Goal: Find specific page/section: Find specific page/section

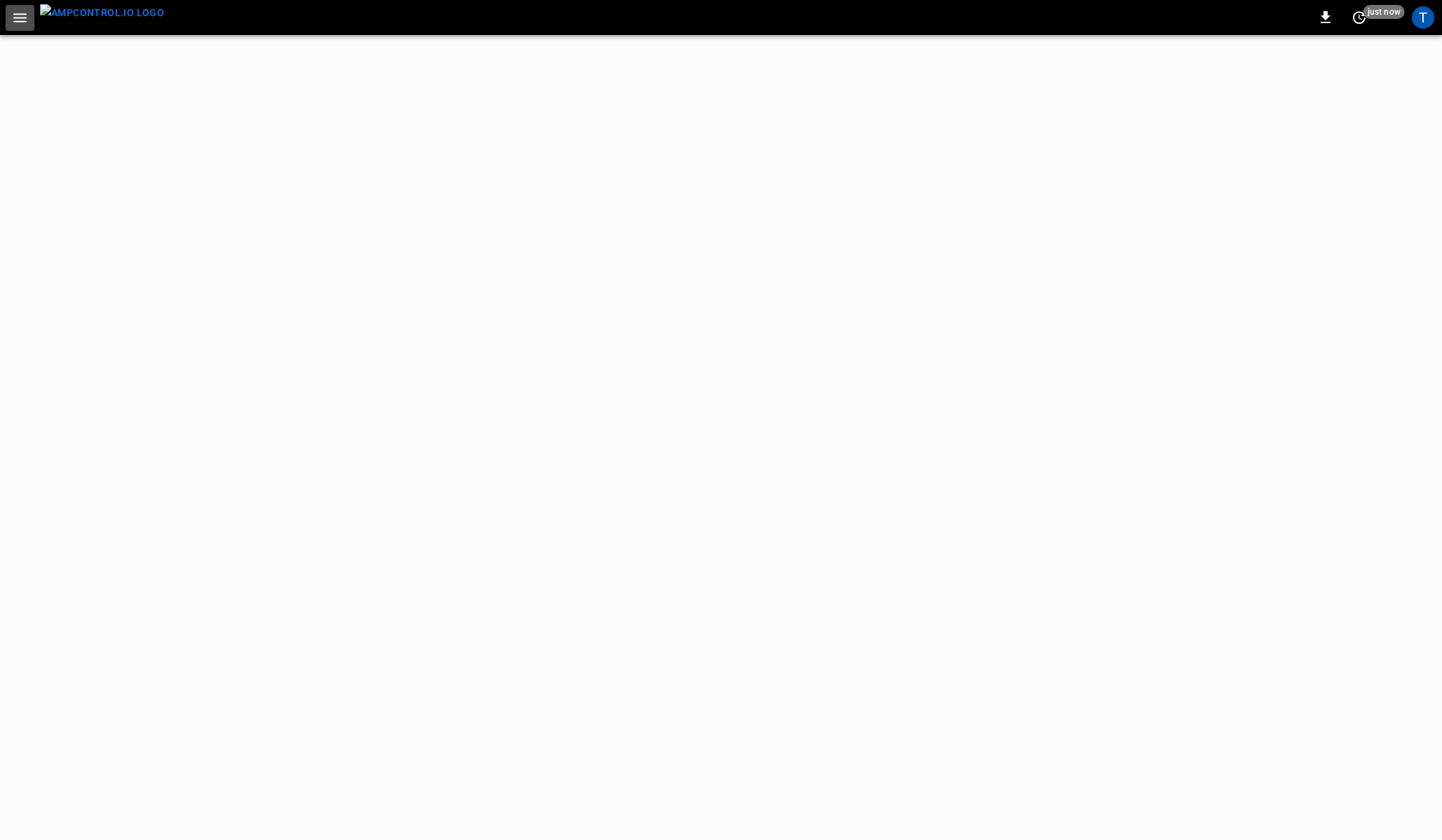
click at [23, 24] on icon "button" at bounding box center [21, 18] width 18 height 18
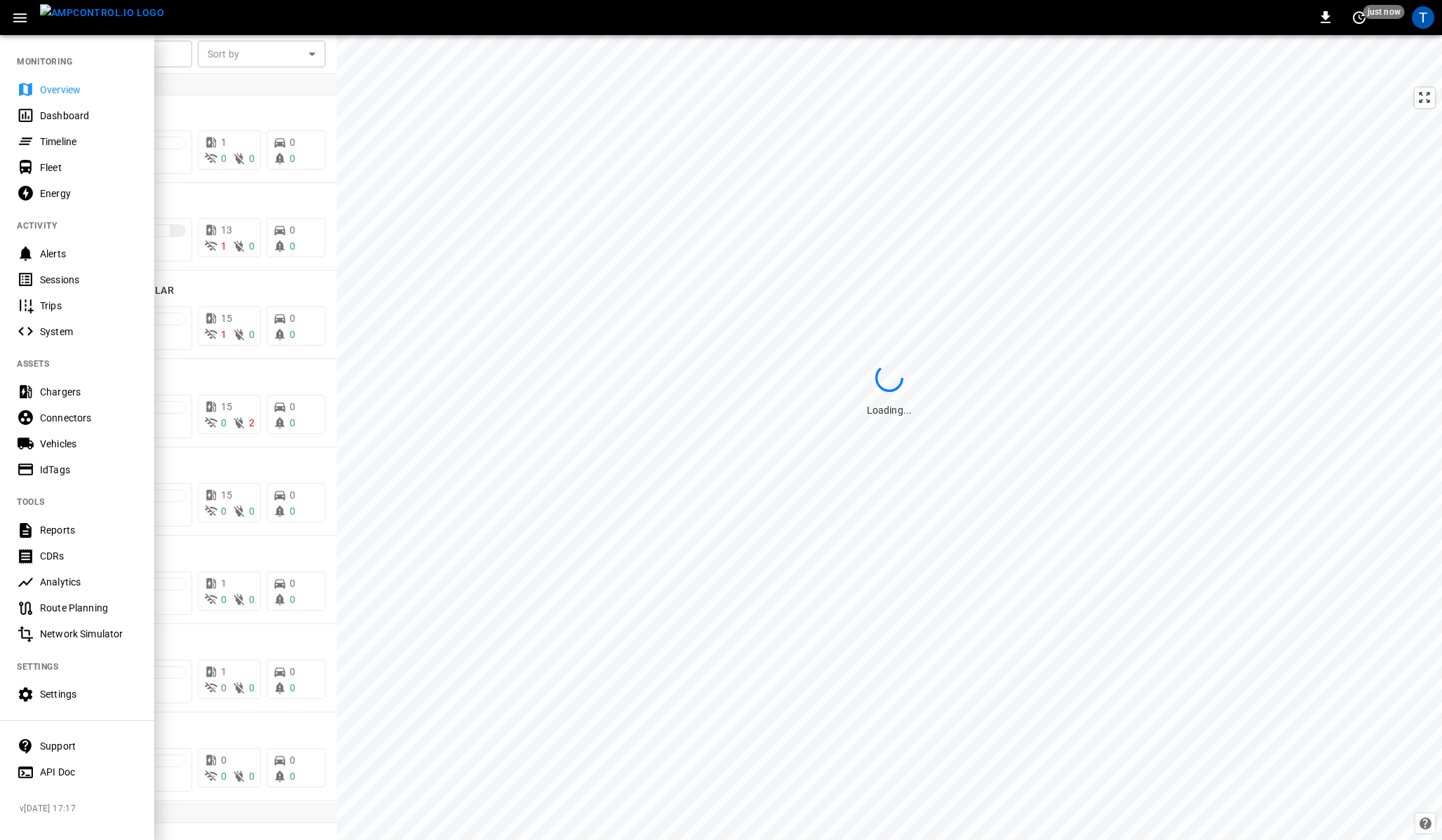
click at [47, 182] on div "Energy" at bounding box center [77, 192] width 154 height 26
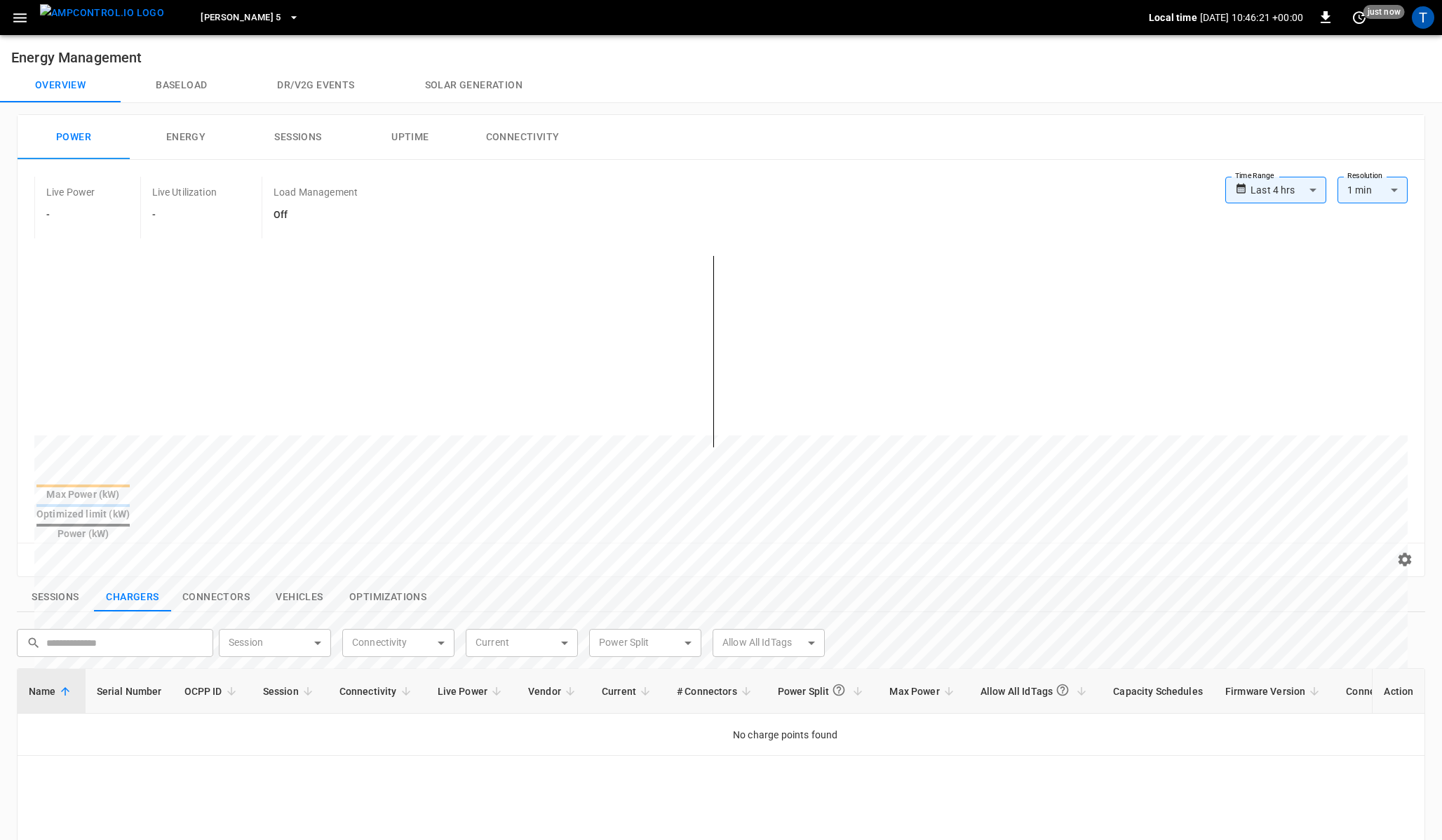
click at [226, 82] on button "Baseload" at bounding box center [182, 86] width 122 height 34
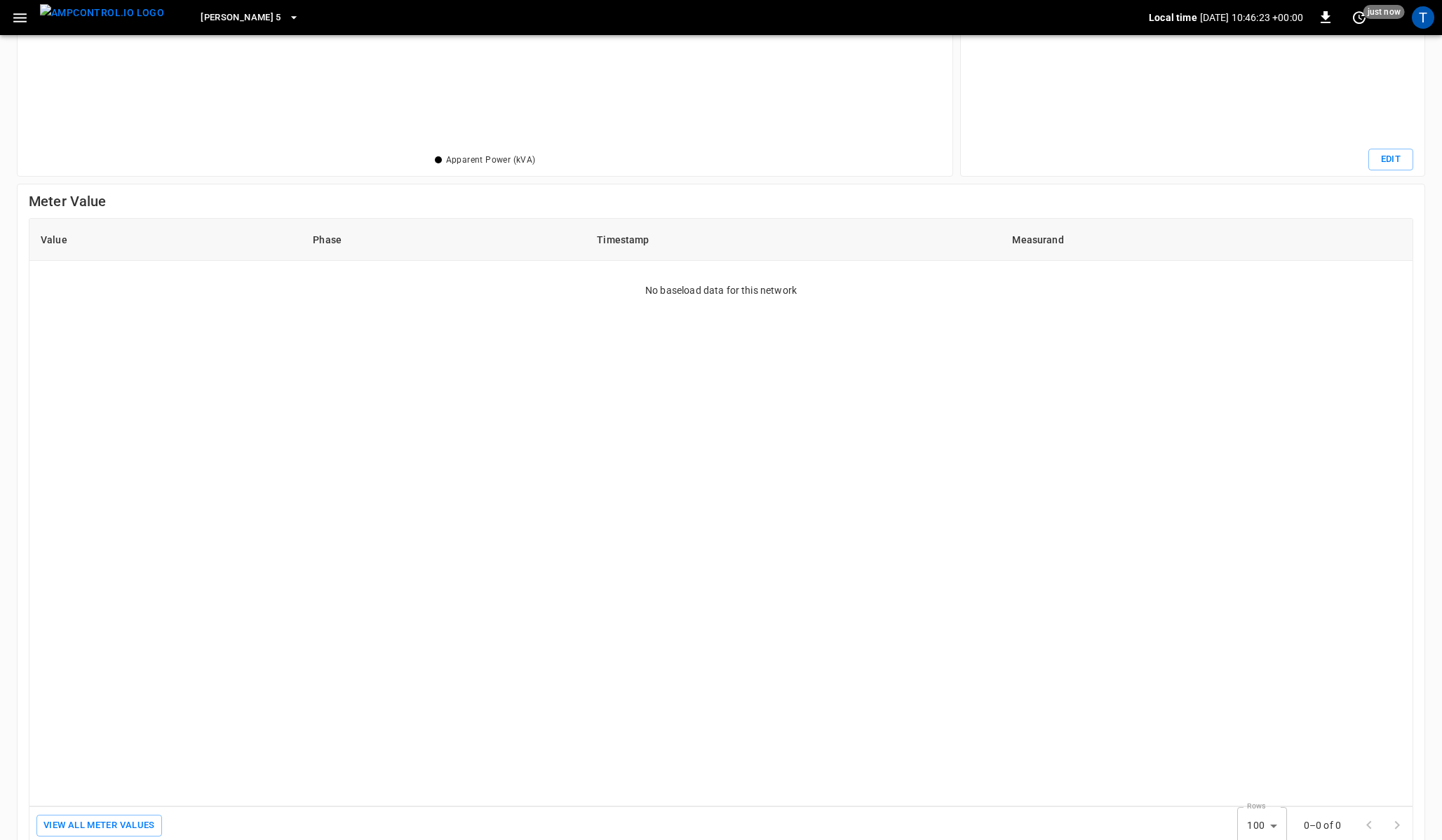
scroll to position [284, 0]
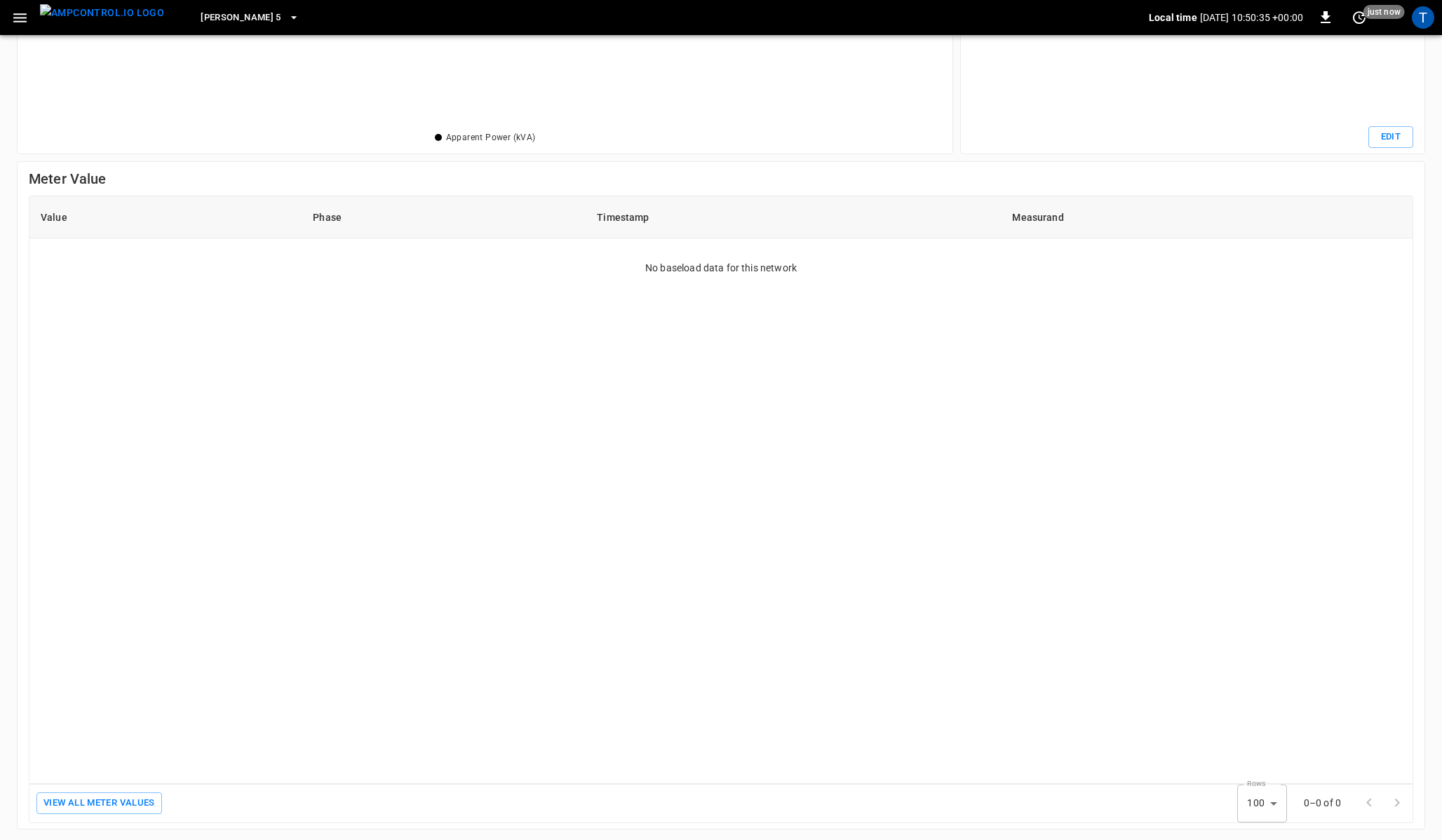
click at [21, 14] on icon "button" at bounding box center [20, 18] width 13 height 9
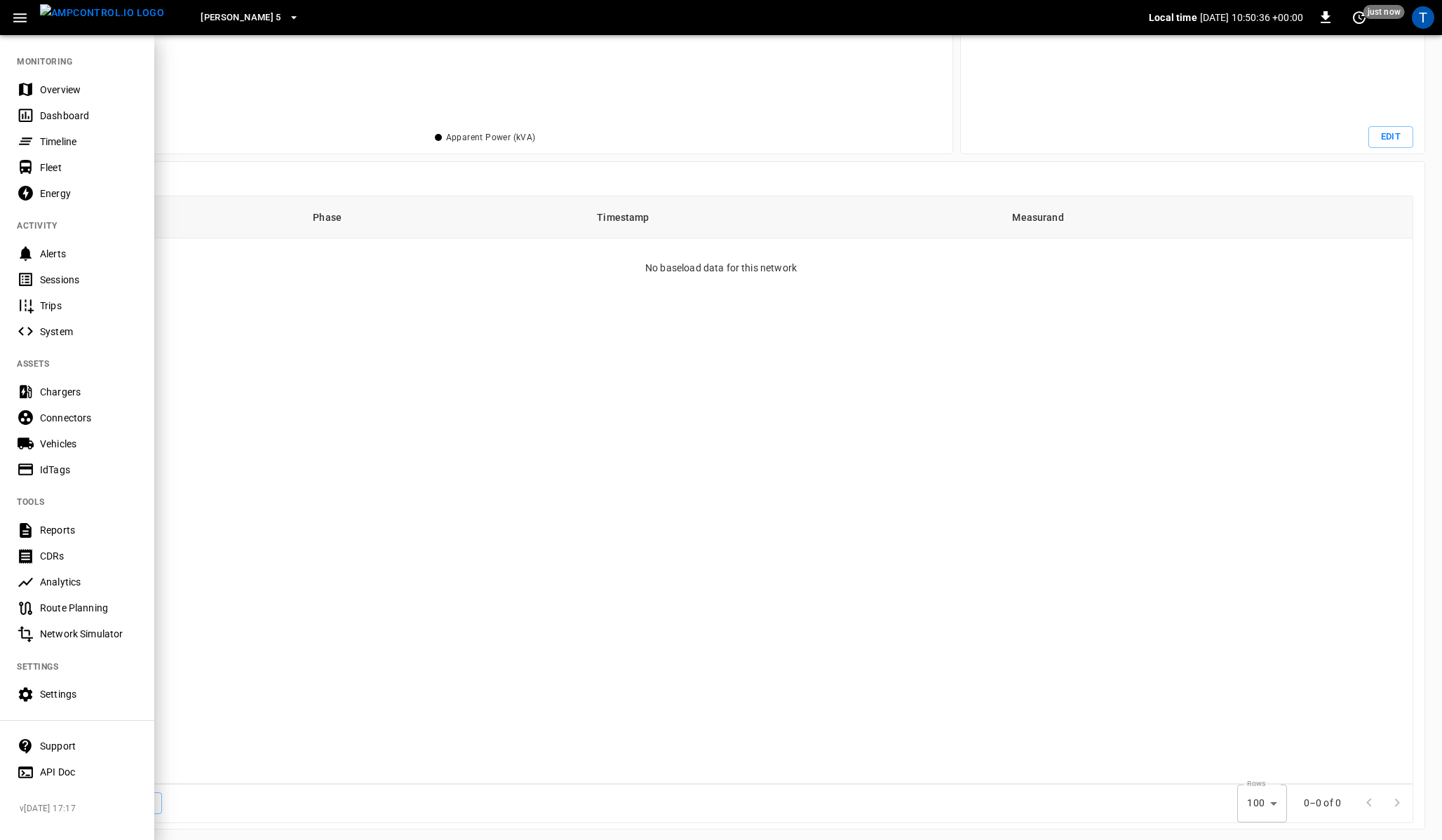
click at [63, 281] on div "Sessions" at bounding box center [89, 280] width 98 height 14
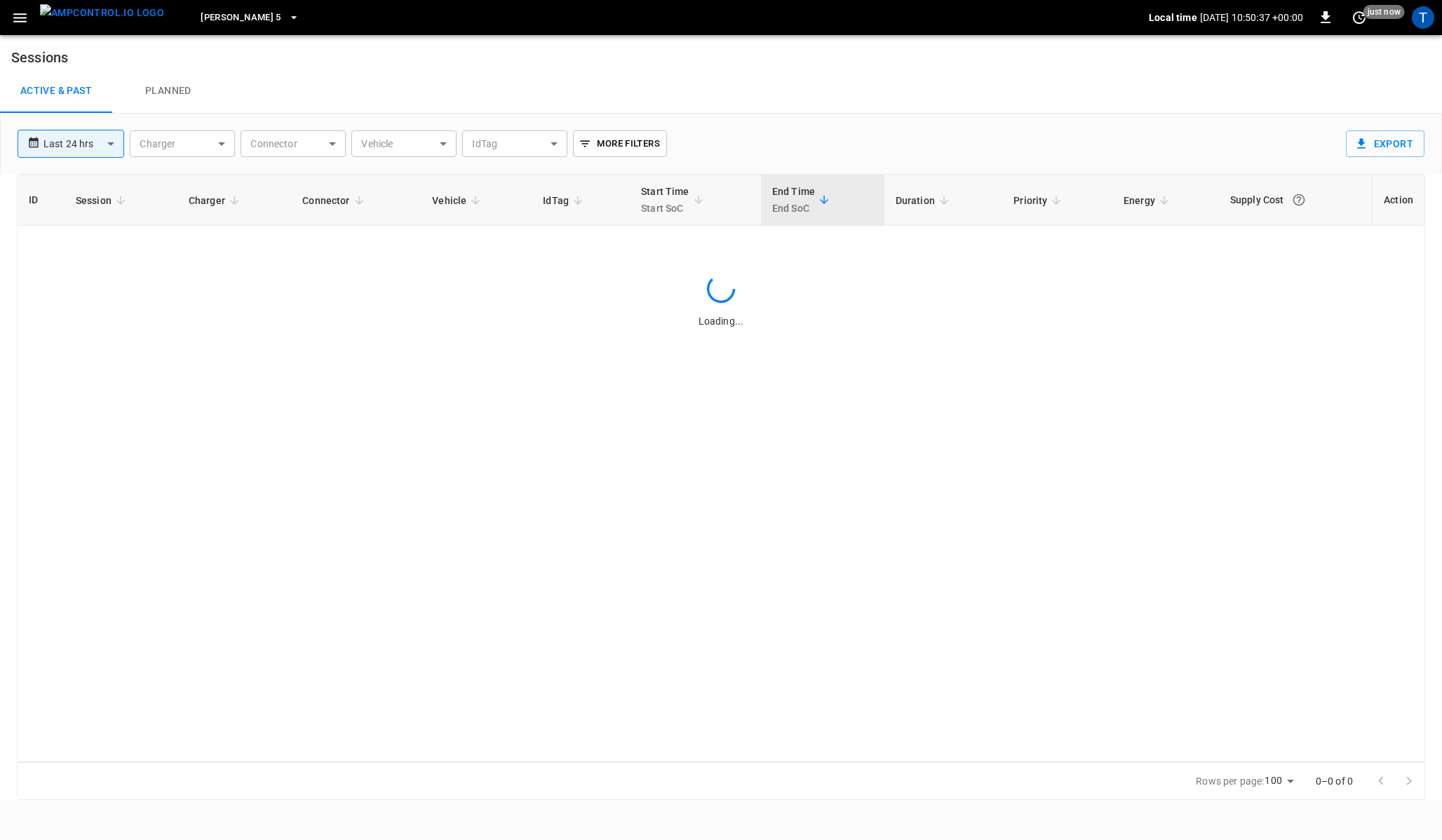
click at [160, 103] on link "Planned" at bounding box center [167, 91] width 112 height 45
